Goal: Transaction & Acquisition: Download file/media

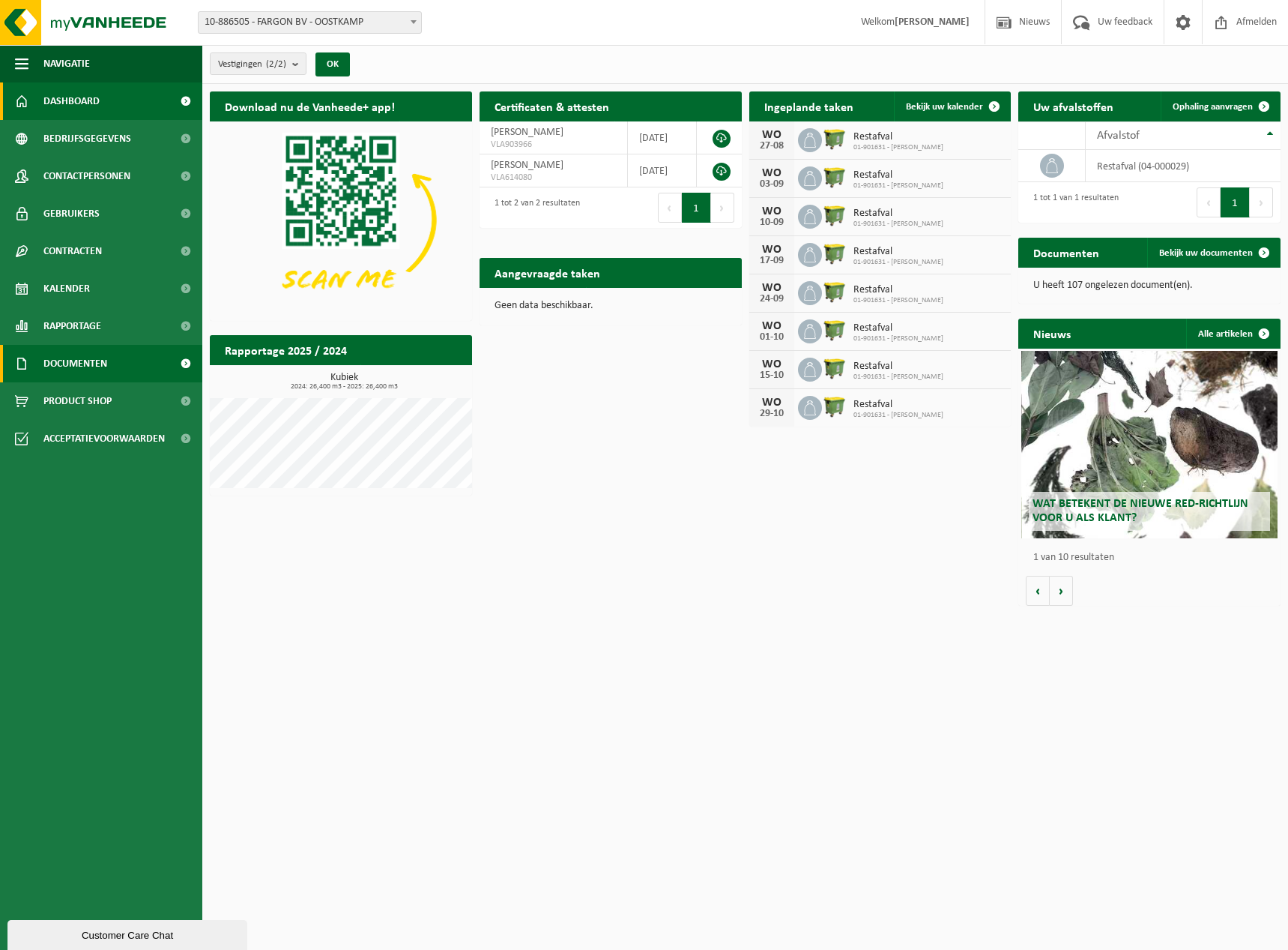
click at [64, 360] on span "Documenten" at bounding box center [75, 364] width 63 height 37
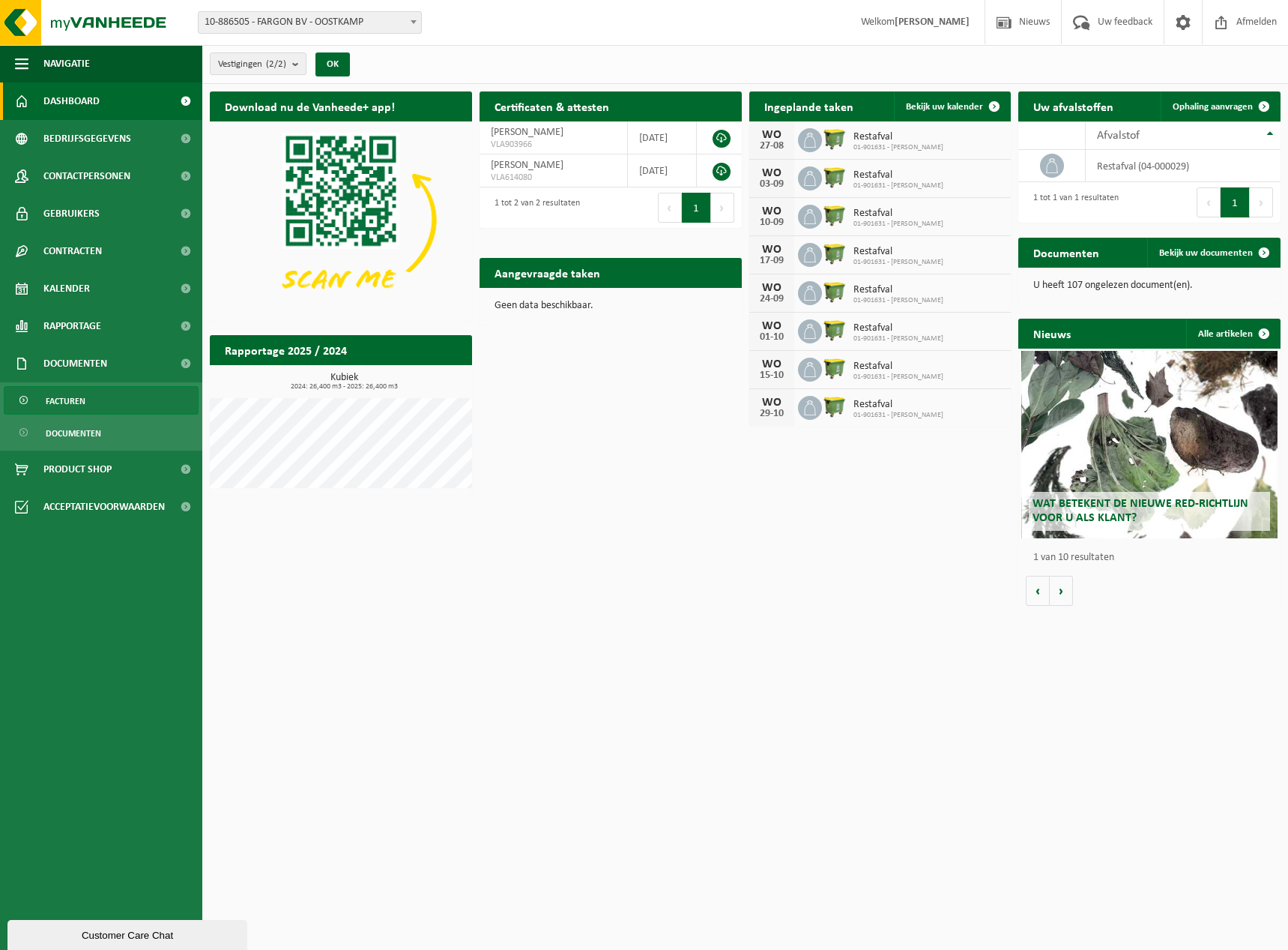
click at [63, 398] on span "Facturen" at bounding box center [65, 401] width 40 height 28
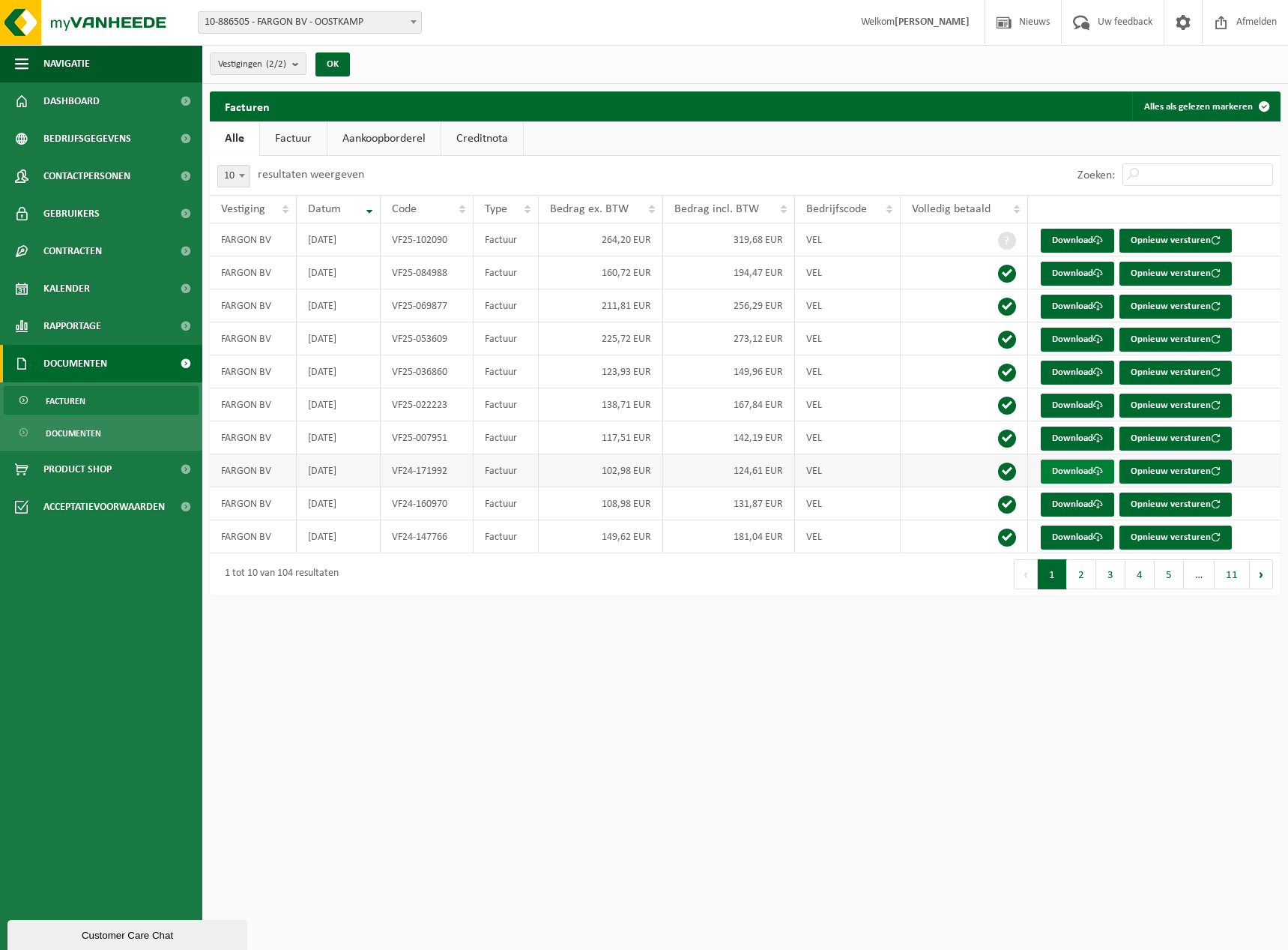
click at [1090, 467] on link "Download" at bounding box center [1077, 471] width 73 height 24
click at [1075, 567] on button "2" at bounding box center [1081, 574] width 29 height 30
click at [1050, 578] on button "1" at bounding box center [1052, 574] width 29 height 30
click at [1085, 571] on button "2" at bounding box center [1081, 574] width 29 height 30
click at [1078, 341] on link "Download" at bounding box center [1077, 339] width 73 height 24
